Goal: Task Accomplishment & Management: Use online tool/utility

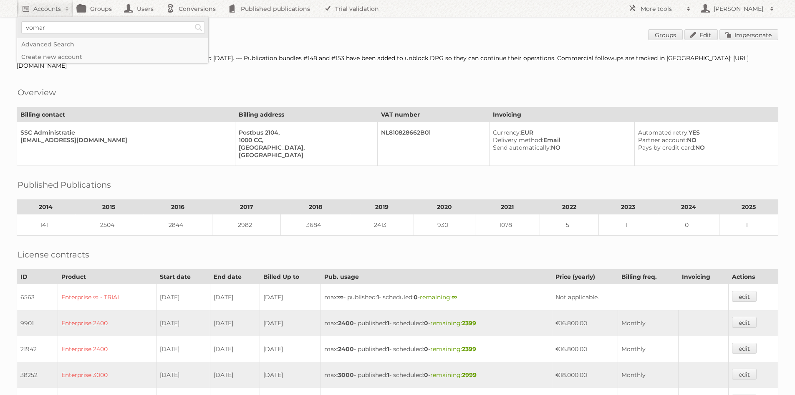
click at [98, 25] on input"] "vomar" at bounding box center [113, 27] width 184 height 13
type input"] "electro"
click at [192, 21] on input "Search" at bounding box center [198, 27] width 13 height 13
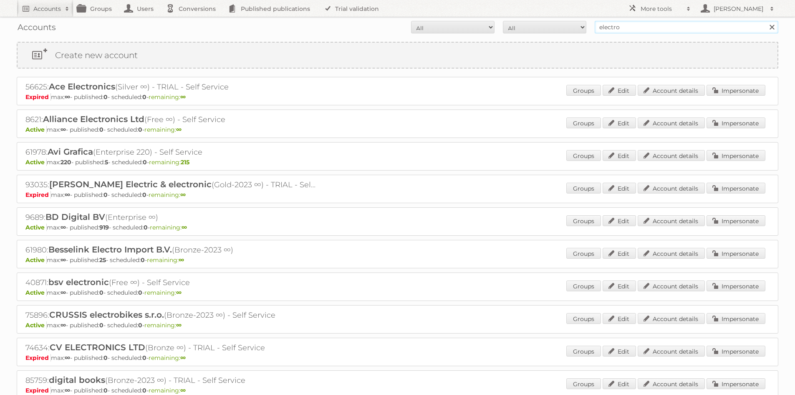
click at [657, 25] on input "electro" at bounding box center [687, 27] width 184 height 13
type input "electro stock"
click at [766, 21] on input "Search" at bounding box center [772, 27] width 13 height 13
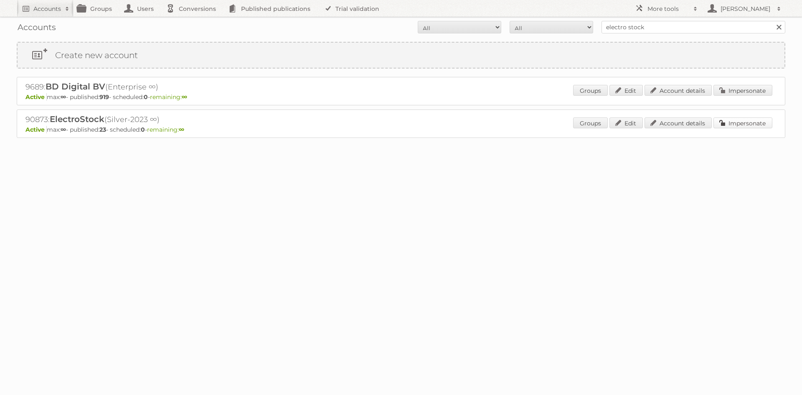
click at [755, 125] on link "Impersonate" at bounding box center [742, 122] width 59 height 11
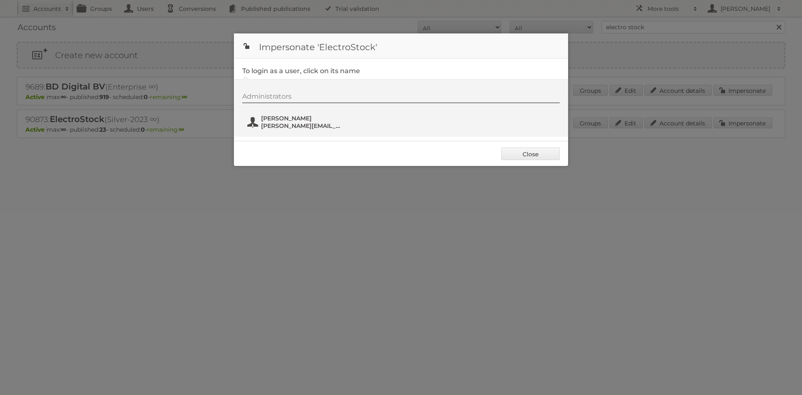
click at [289, 124] on span "nick@espartners.be" at bounding box center [301, 126] width 81 height 8
